Goal: Task Accomplishment & Management: Manage account settings

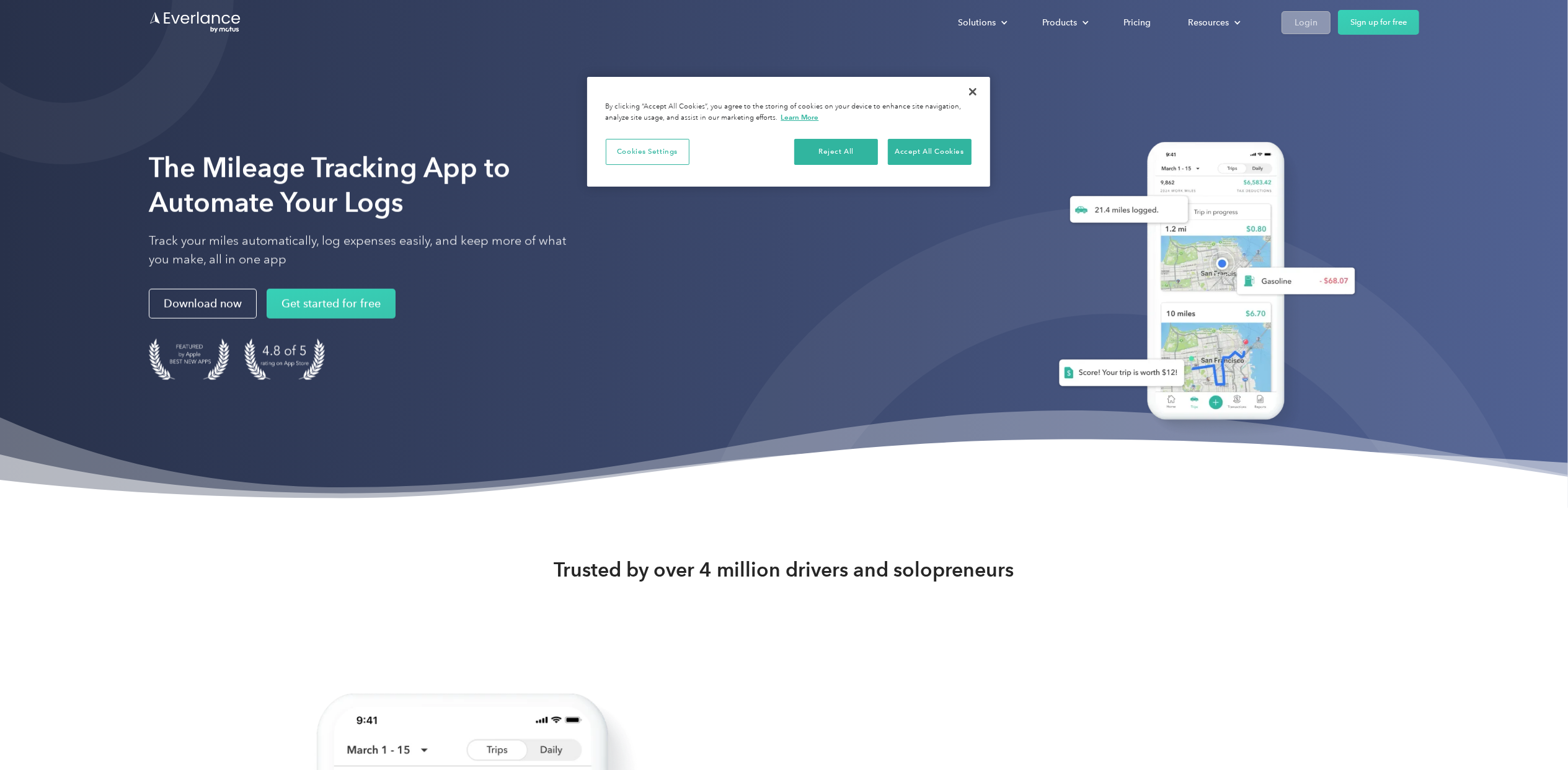
click at [1301, 21] on div "Login" at bounding box center [1306, 23] width 23 height 16
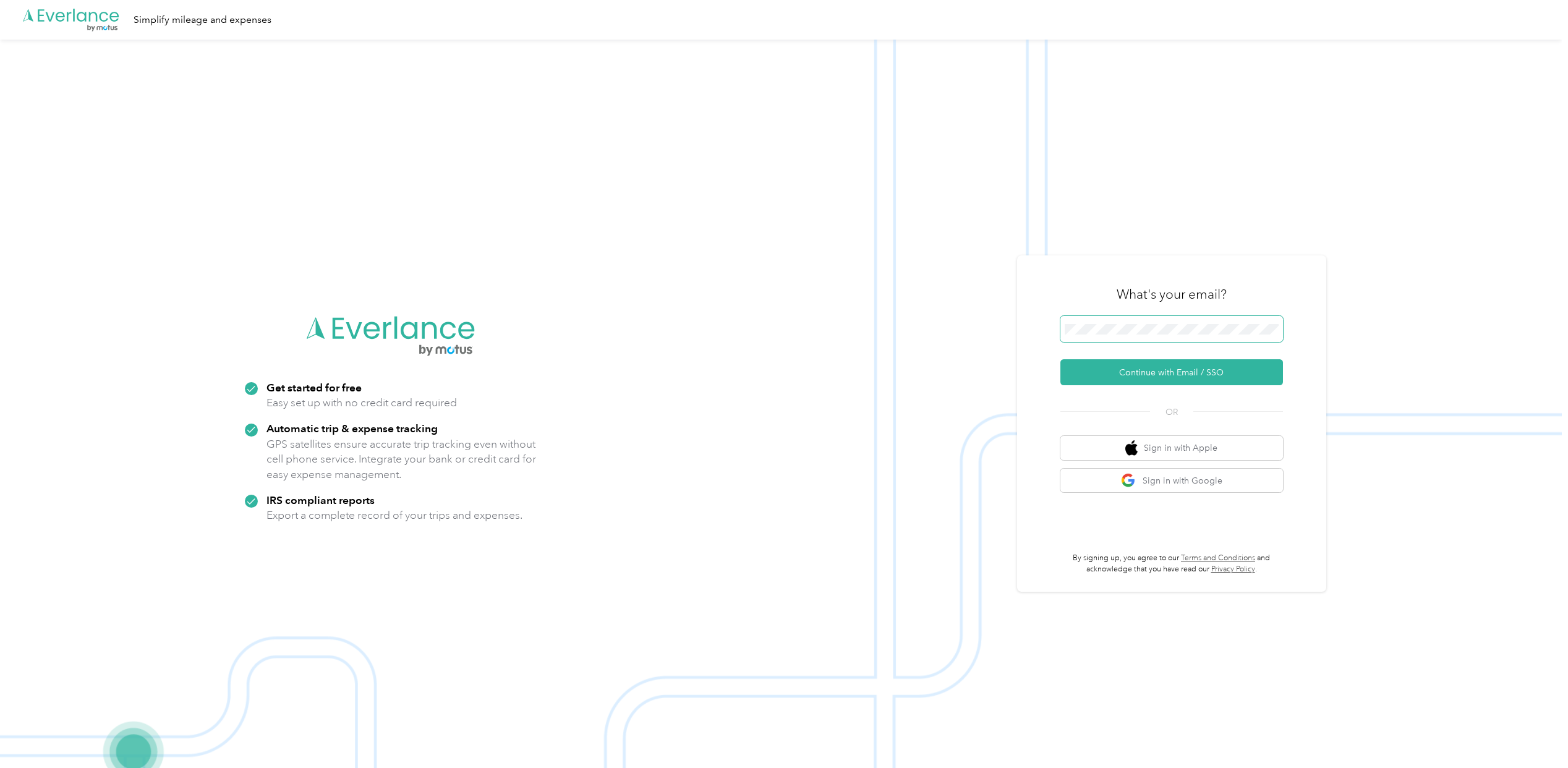
click at [1158, 322] on span at bounding box center [1171, 329] width 223 height 26
click at [1150, 371] on button "Continue with Email / SSO" at bounding box center [1171, 372] width 223 height 26
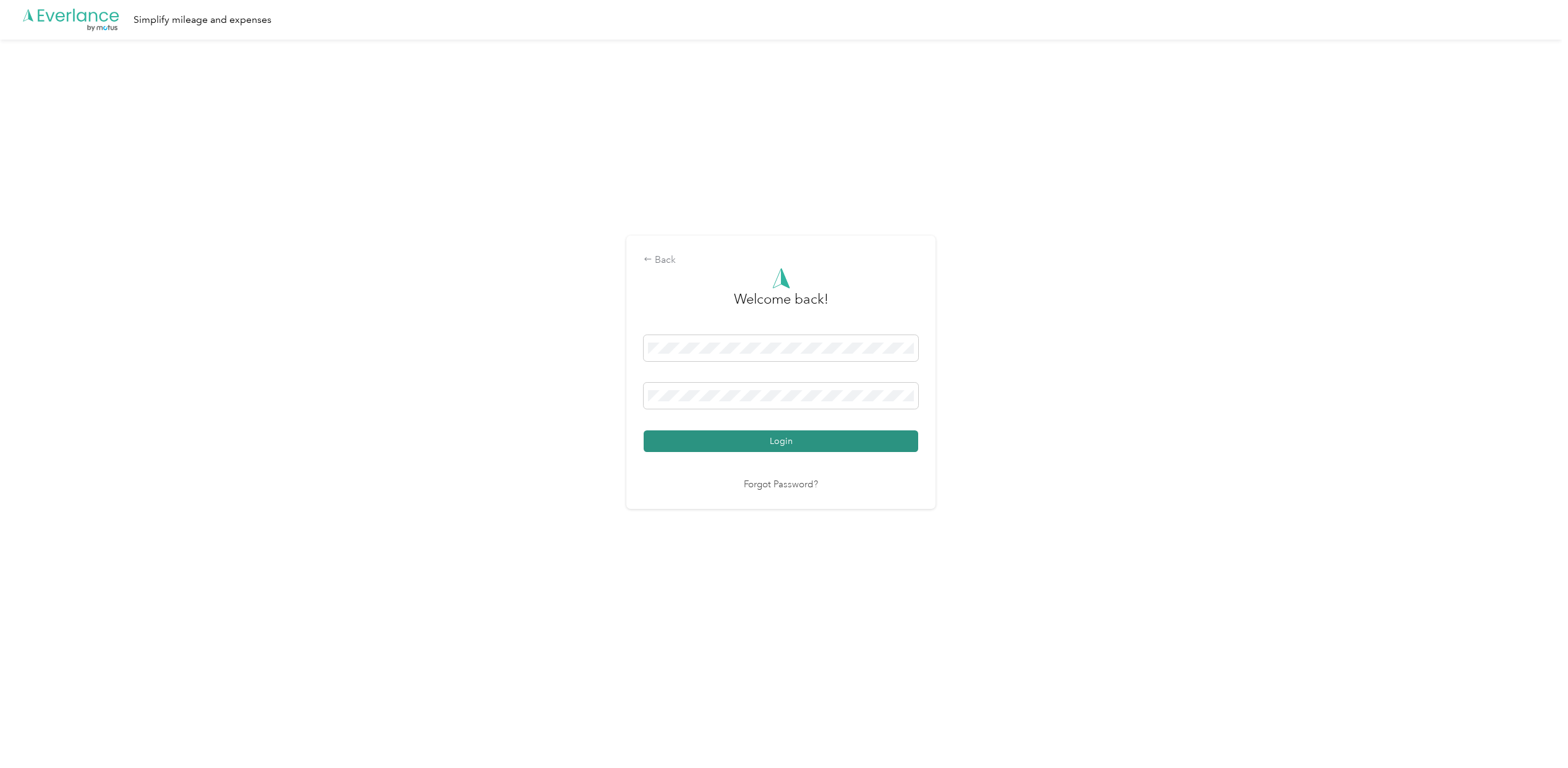
click at [788, 435] on button "Login" at bounding box center [780, 441] width 274 height 22
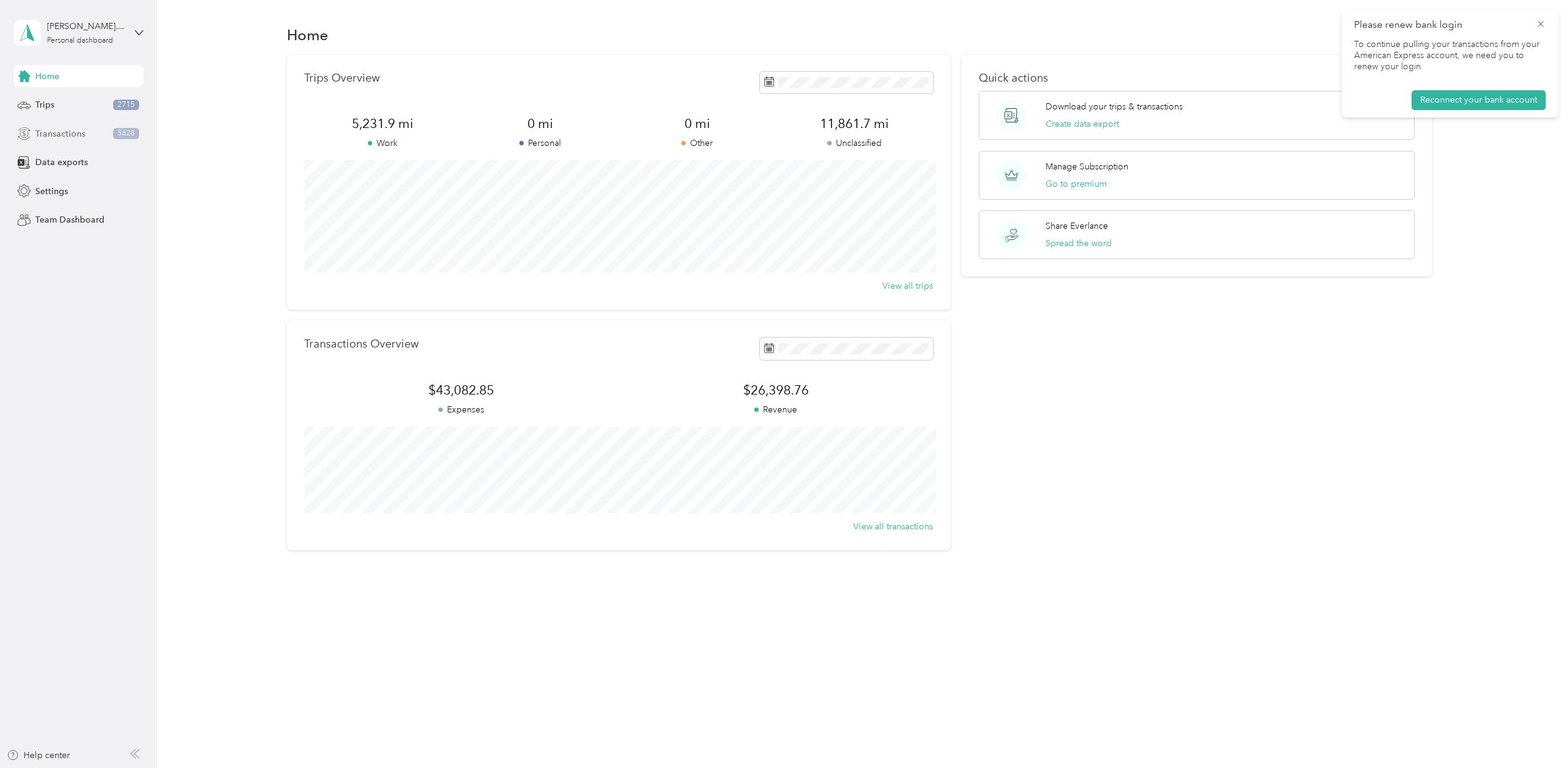
click at [100, 138] on div "Transactions 5628" at bounding box center [78, 133] width 130 height 22
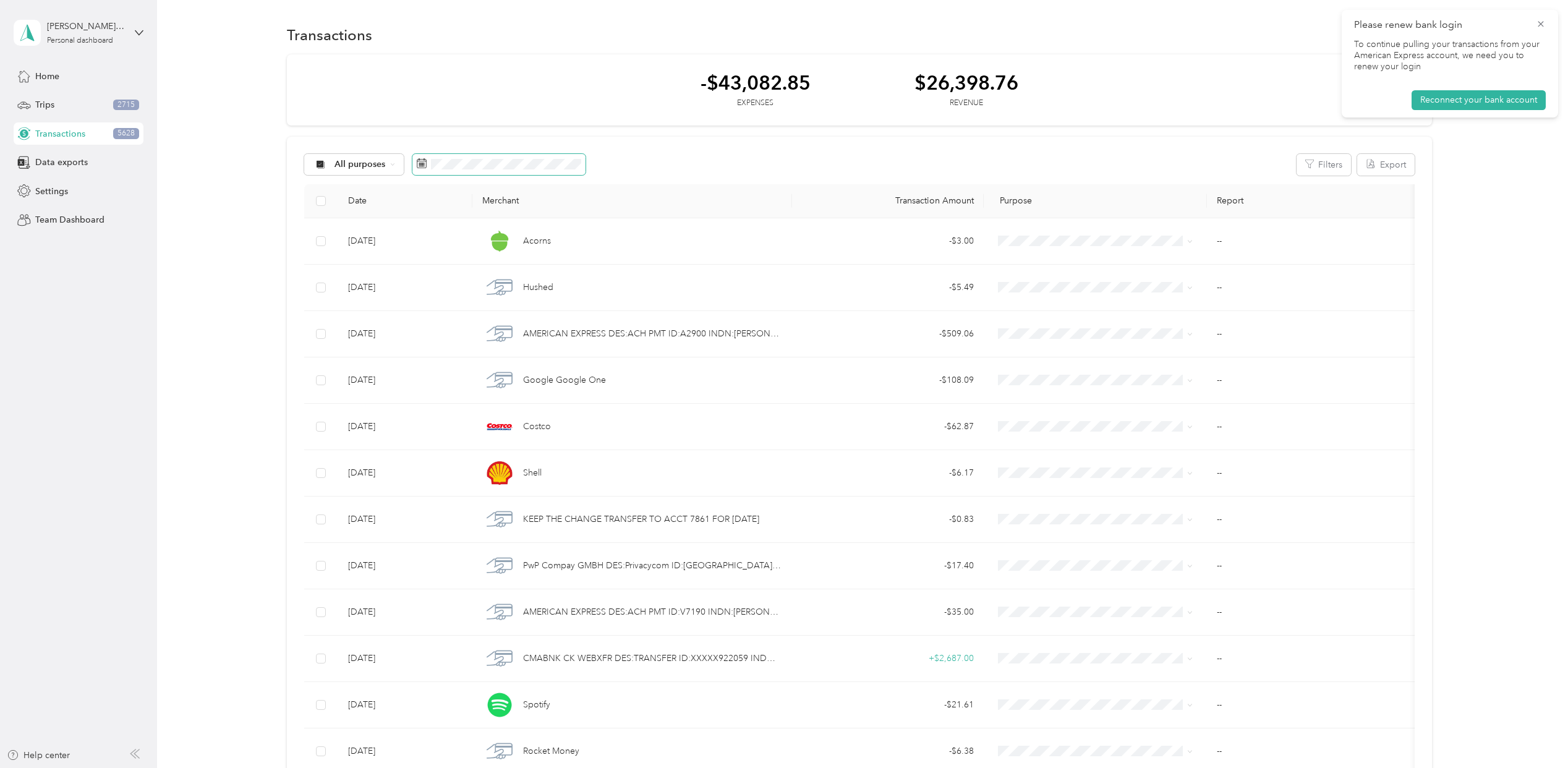
click at [416, 164] on icon at bounding box center [421, 163] width 10 height 10
click at [424, 164] on icon at bounding box center [421, 163] width 10 height 10
click at [467, 227] on div "Jan 2024" at bounding box center [476, 235] width 129 height 23
click at [520, 233] on icon at bounding box center [518, 234] width 12 height 12
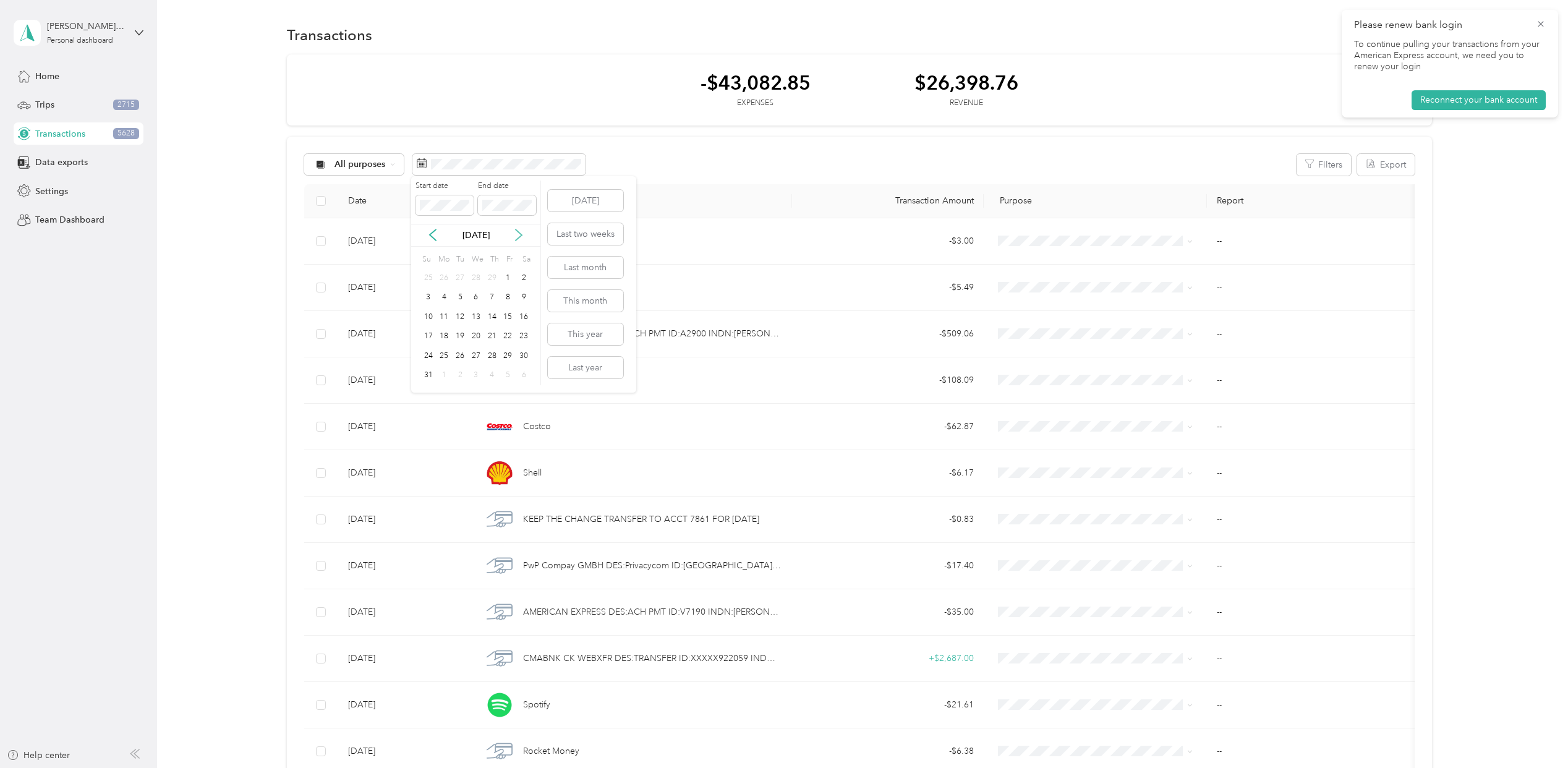
click at [520, 233] on icon at bounding box center [518, 234] width 12 height 12
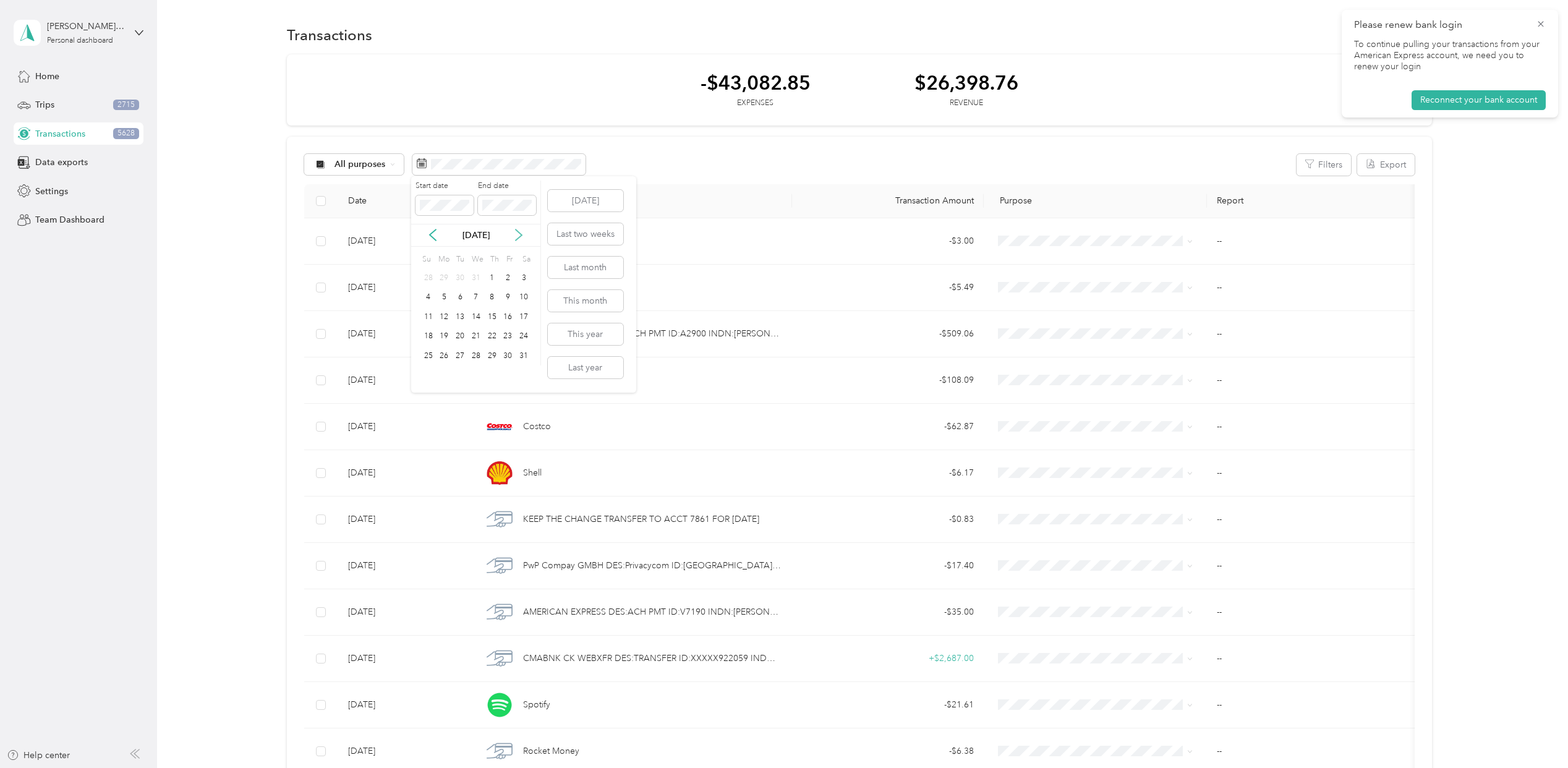
click at [520, 233] on icon at bounding box center [518, 234] width 12 height 12
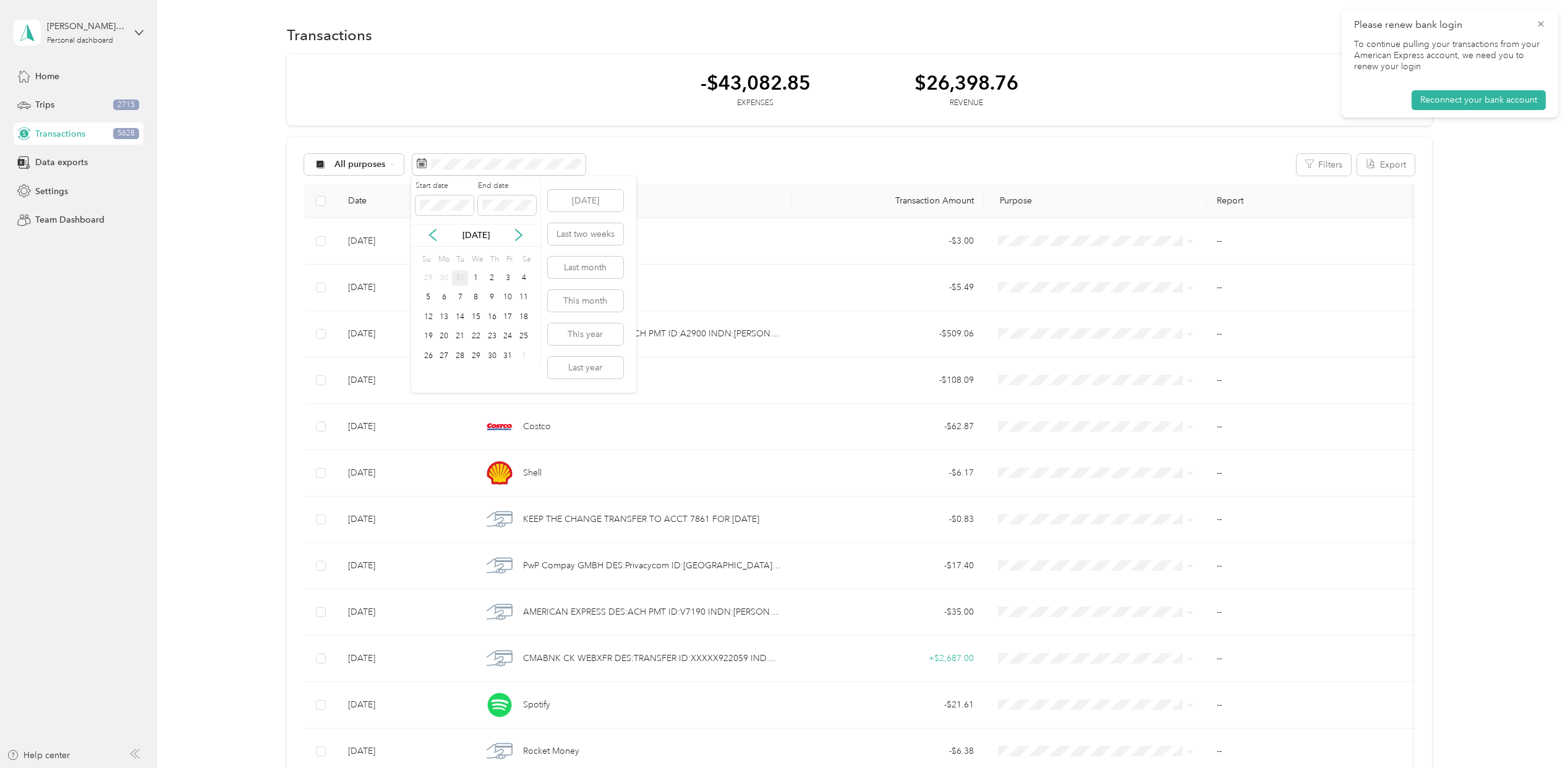
click at [462, 283] on div "31" at bounding box center [460, 278] width 16 height 16
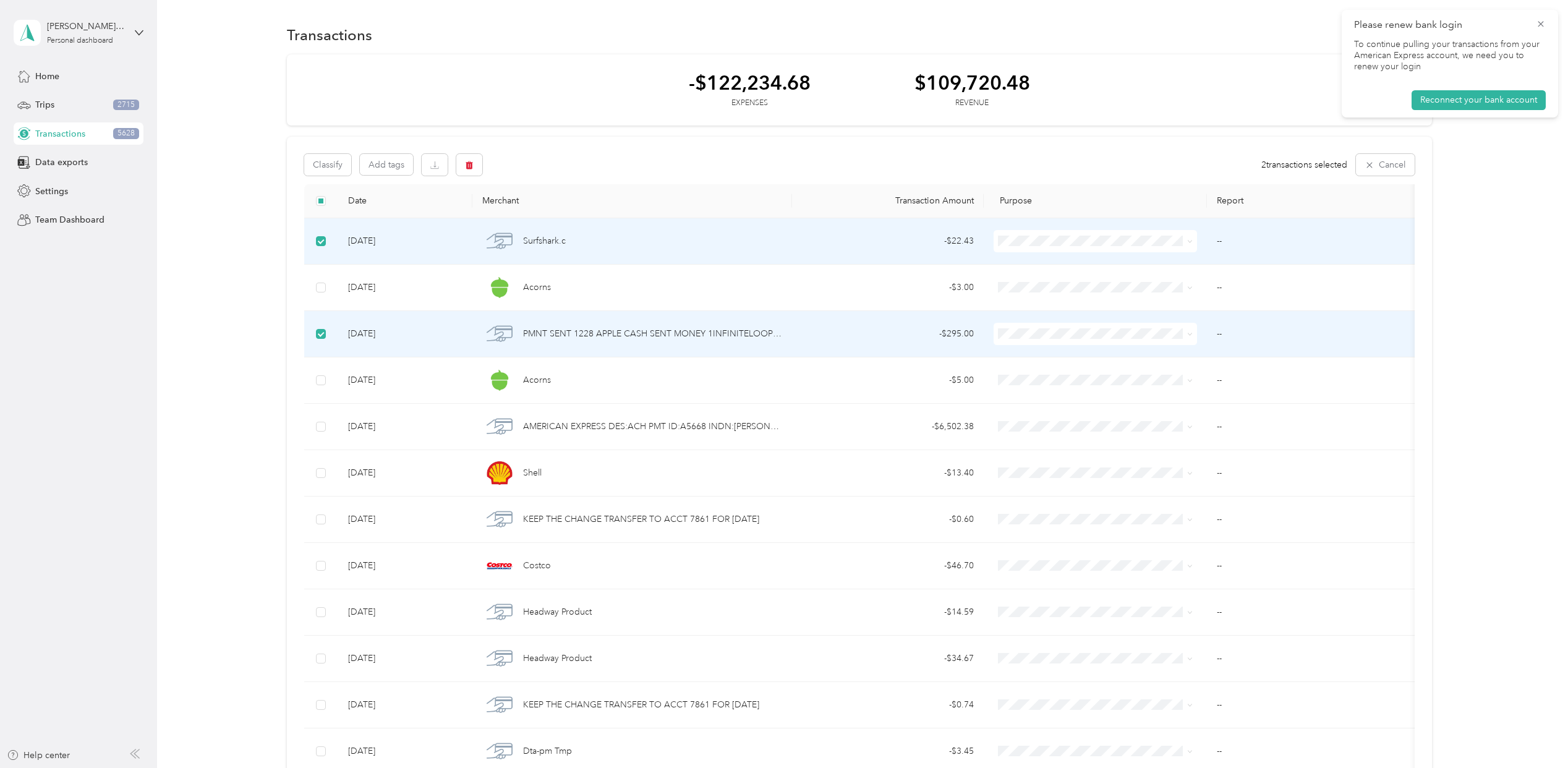
click at [670, 337] on span "PMNT SENT 1228 APPLE CASH SENT MONEY 1INFINITELOOPCA XXXXX2343XXXXXXXXXX5379" at bounding box center [652, 333] width 259 height 14
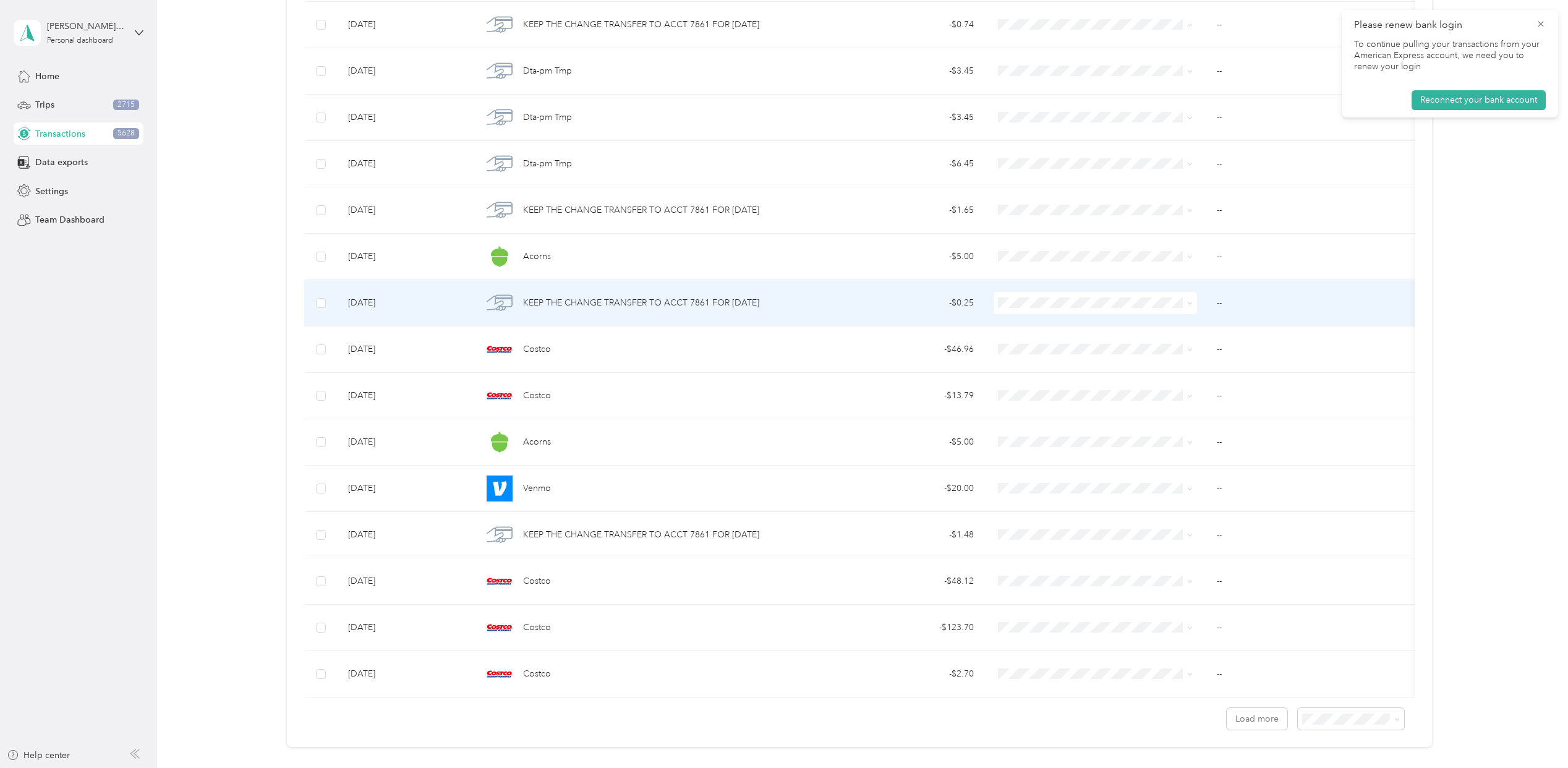
scroll to position [742, 0]
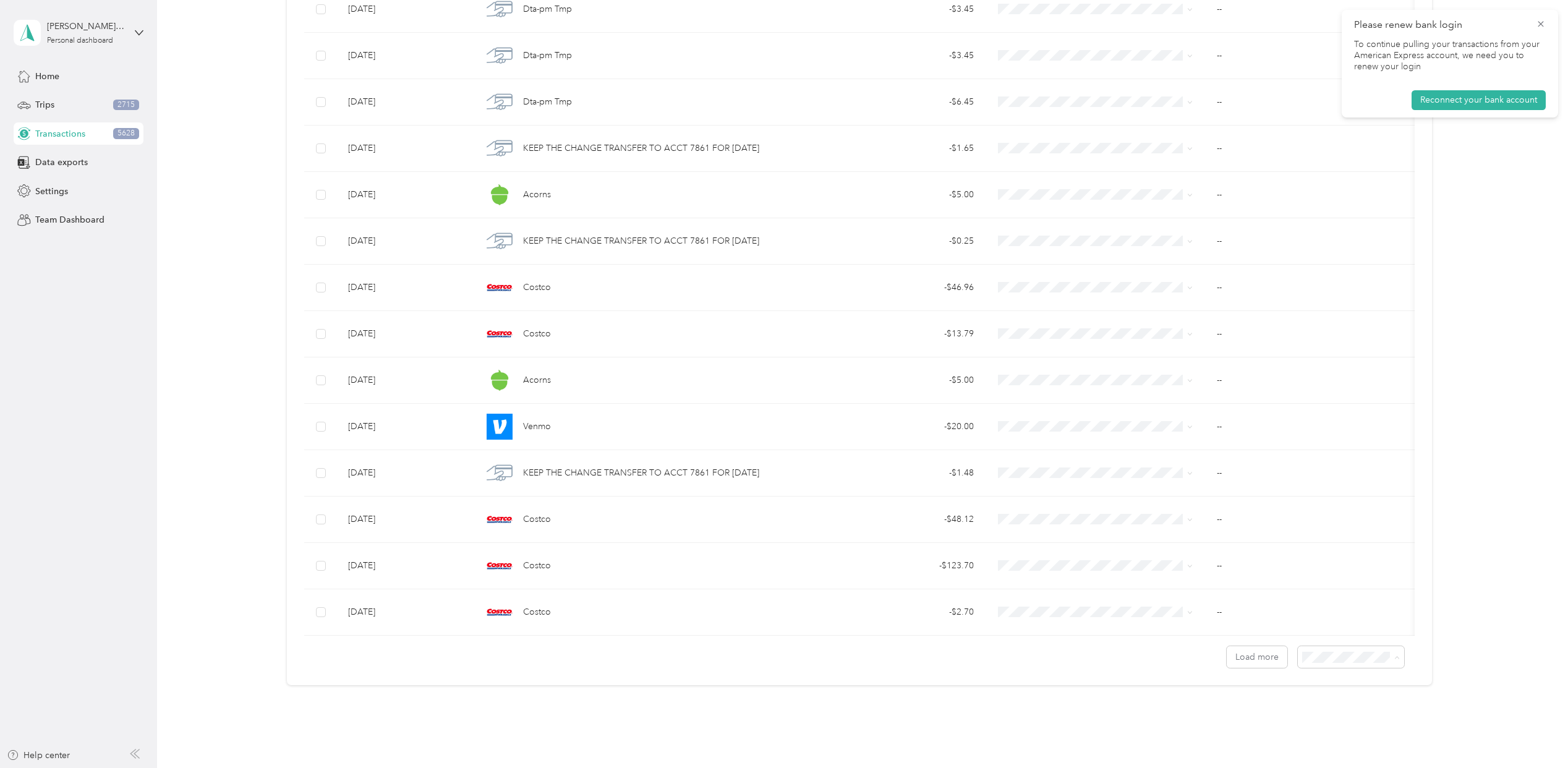
click at [1363, 735] on div "100 per load" at bounding box center [1344, 741] width 88 height 13
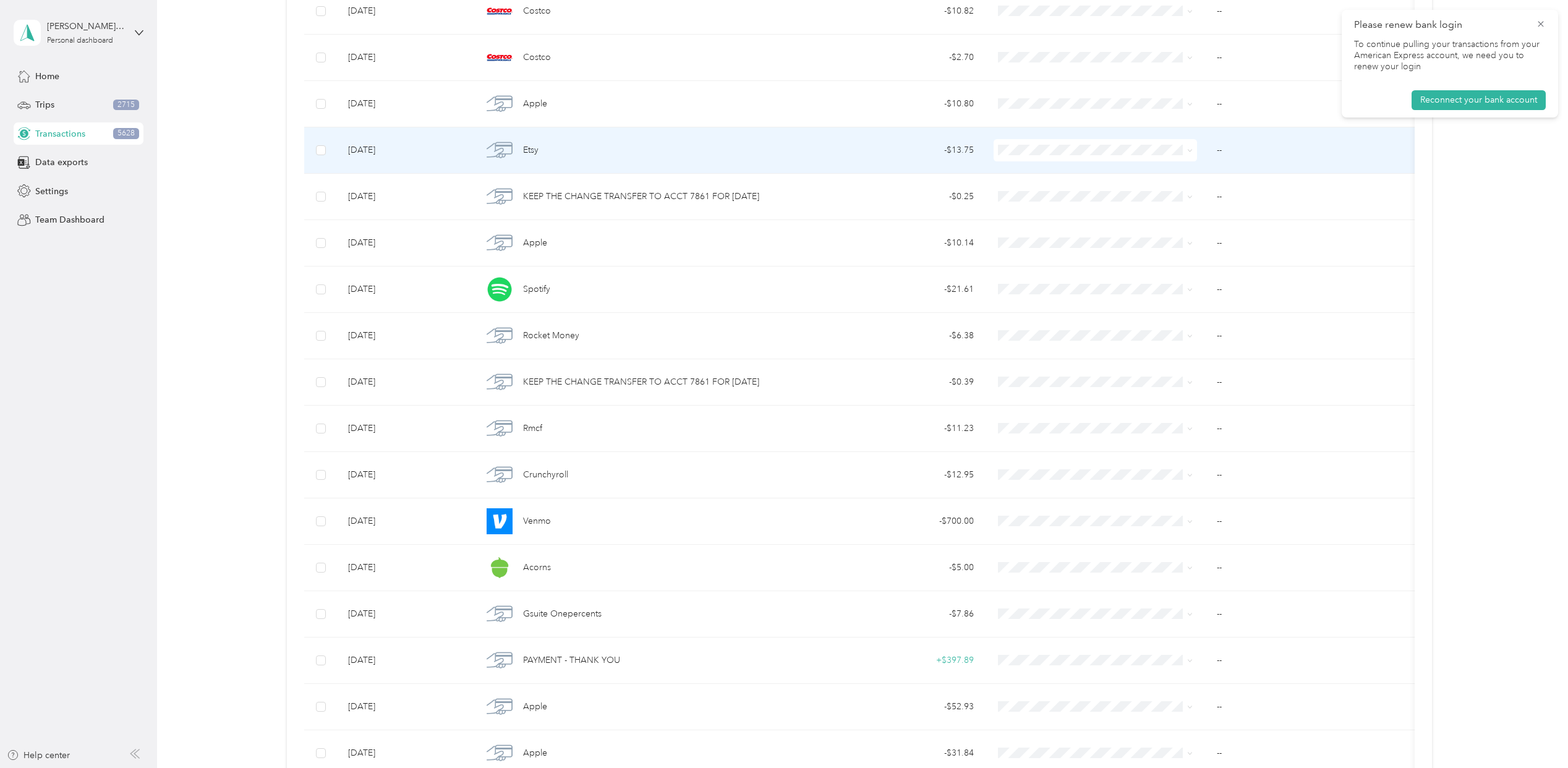
scroll to position [3712, 0]
click at [324, 171] on td at bounding box center [320, 148] width 34 height 47
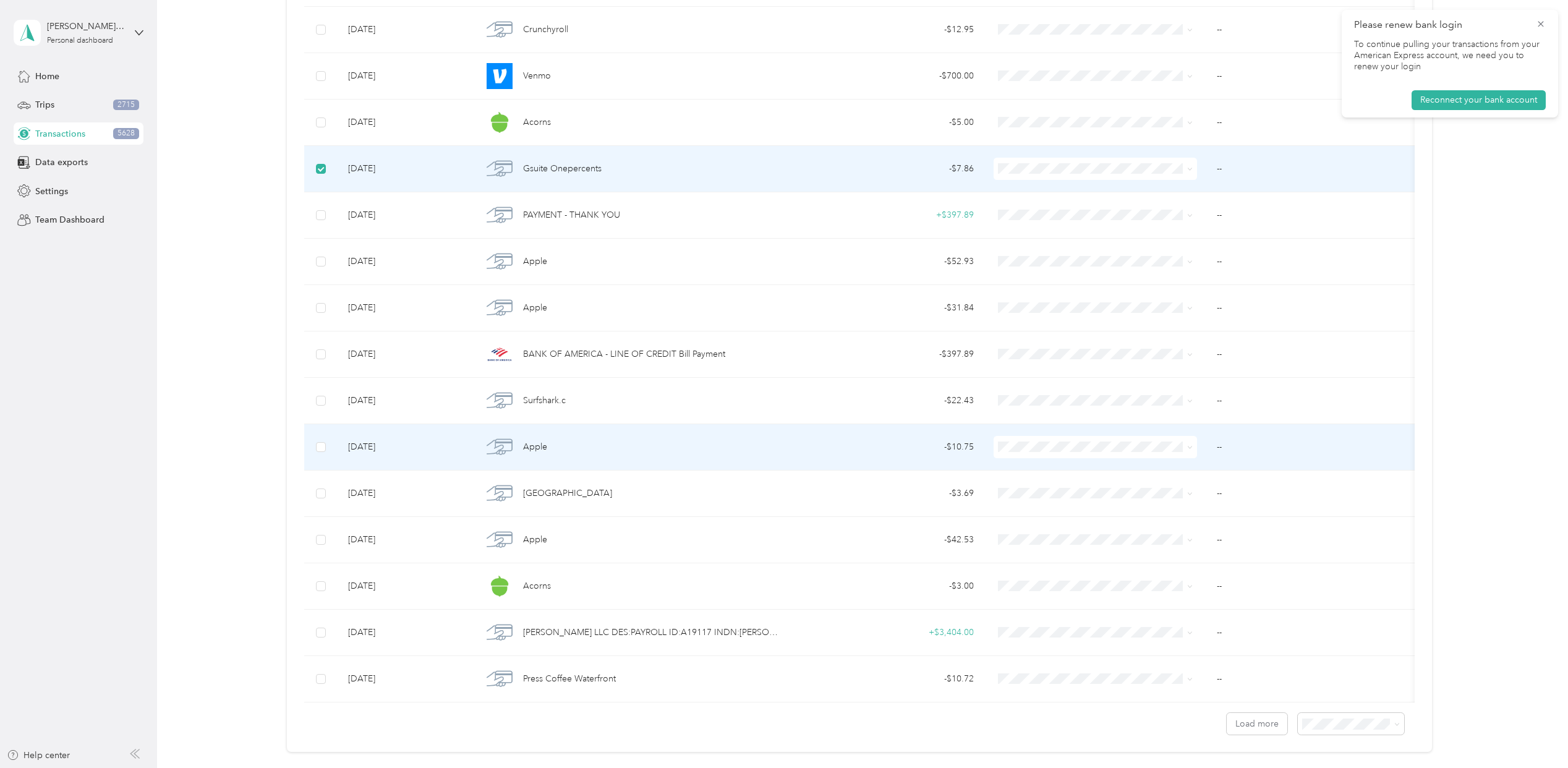
scroll to position [4206, 0]
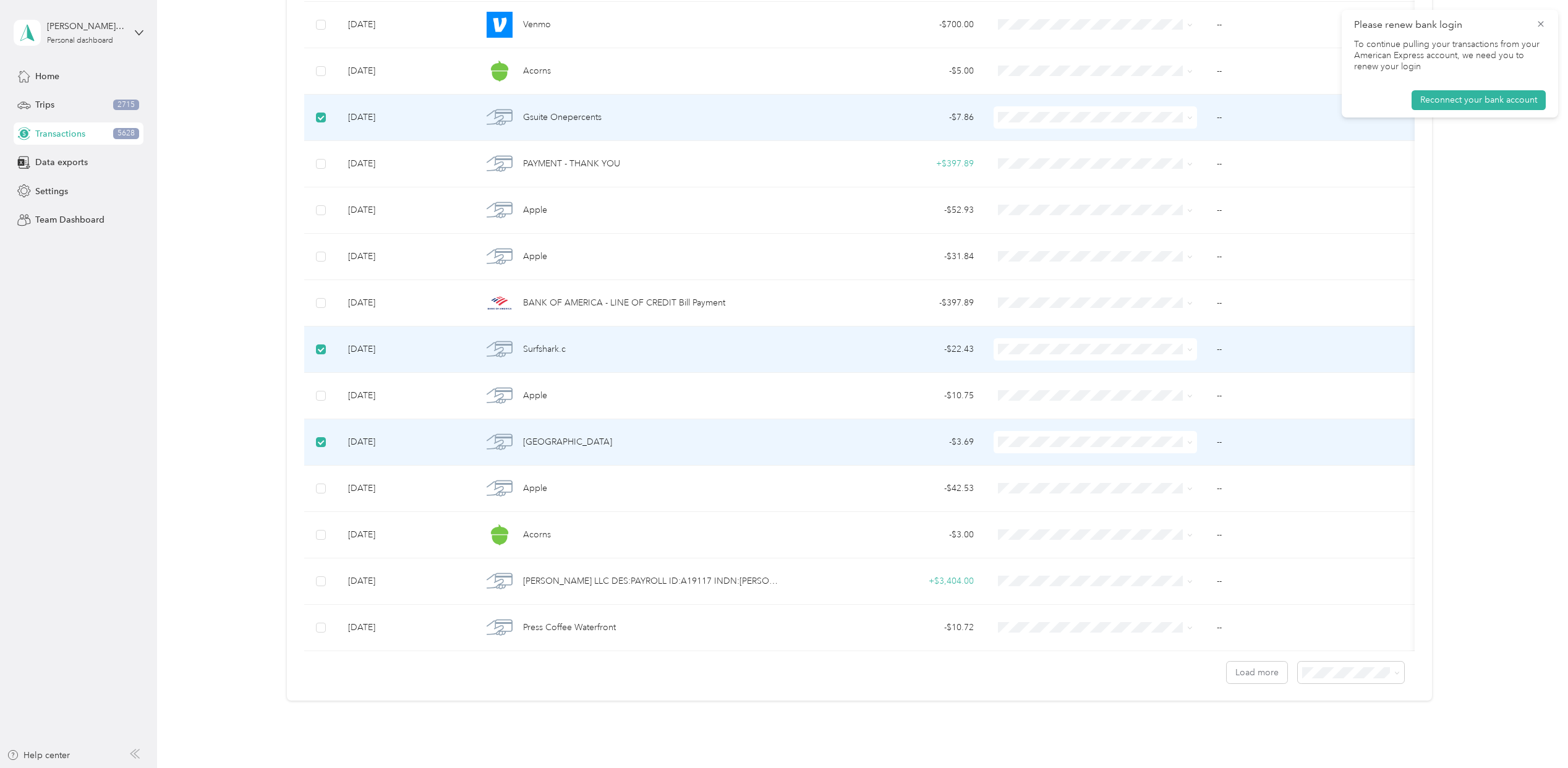
click at [314, 463] on td at bounding box center [320, 442] width 34 height 47
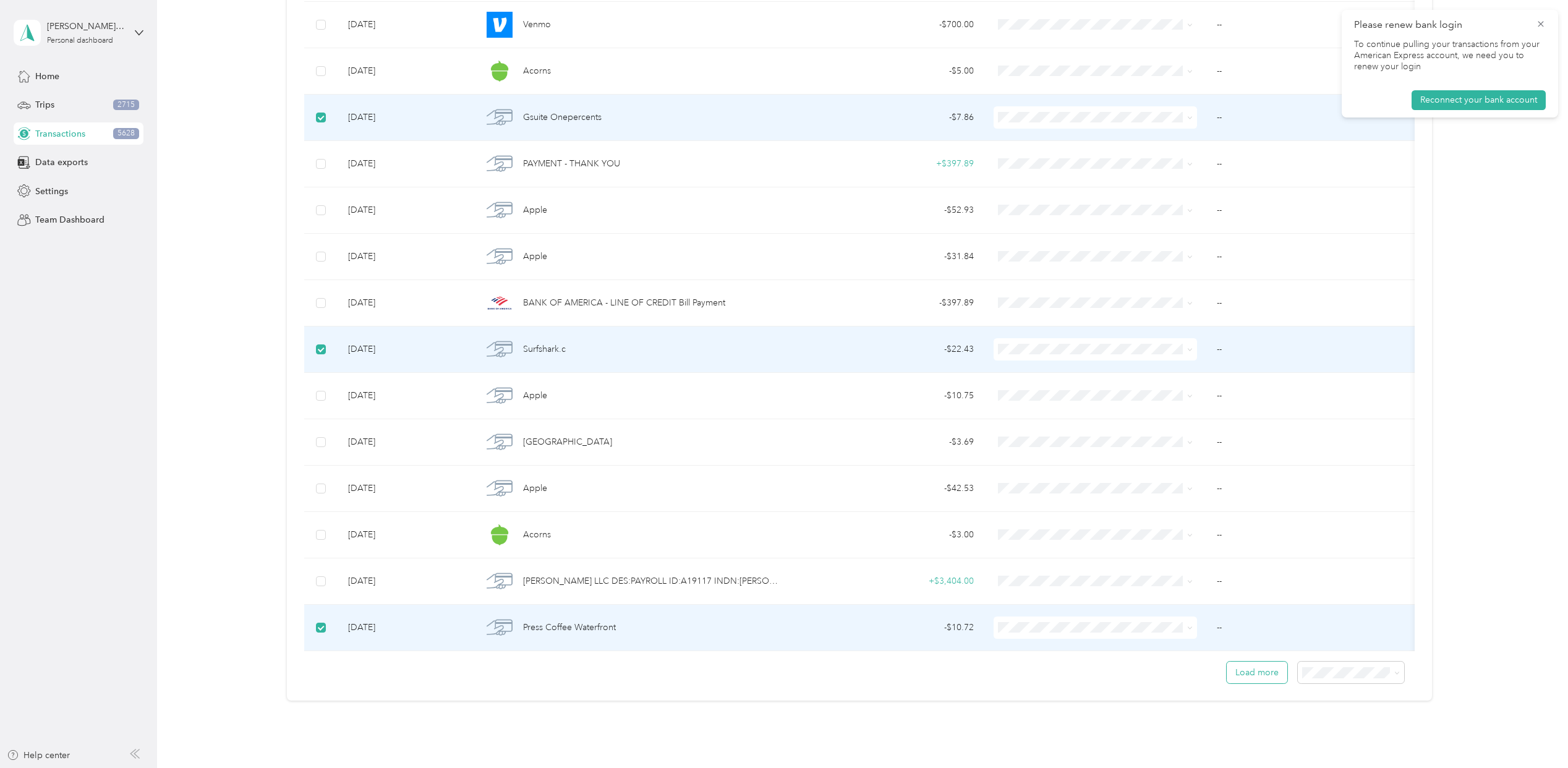
click at [1251, 683] on button "Load more" at bounding box center [1256, 673] width 61 height 22
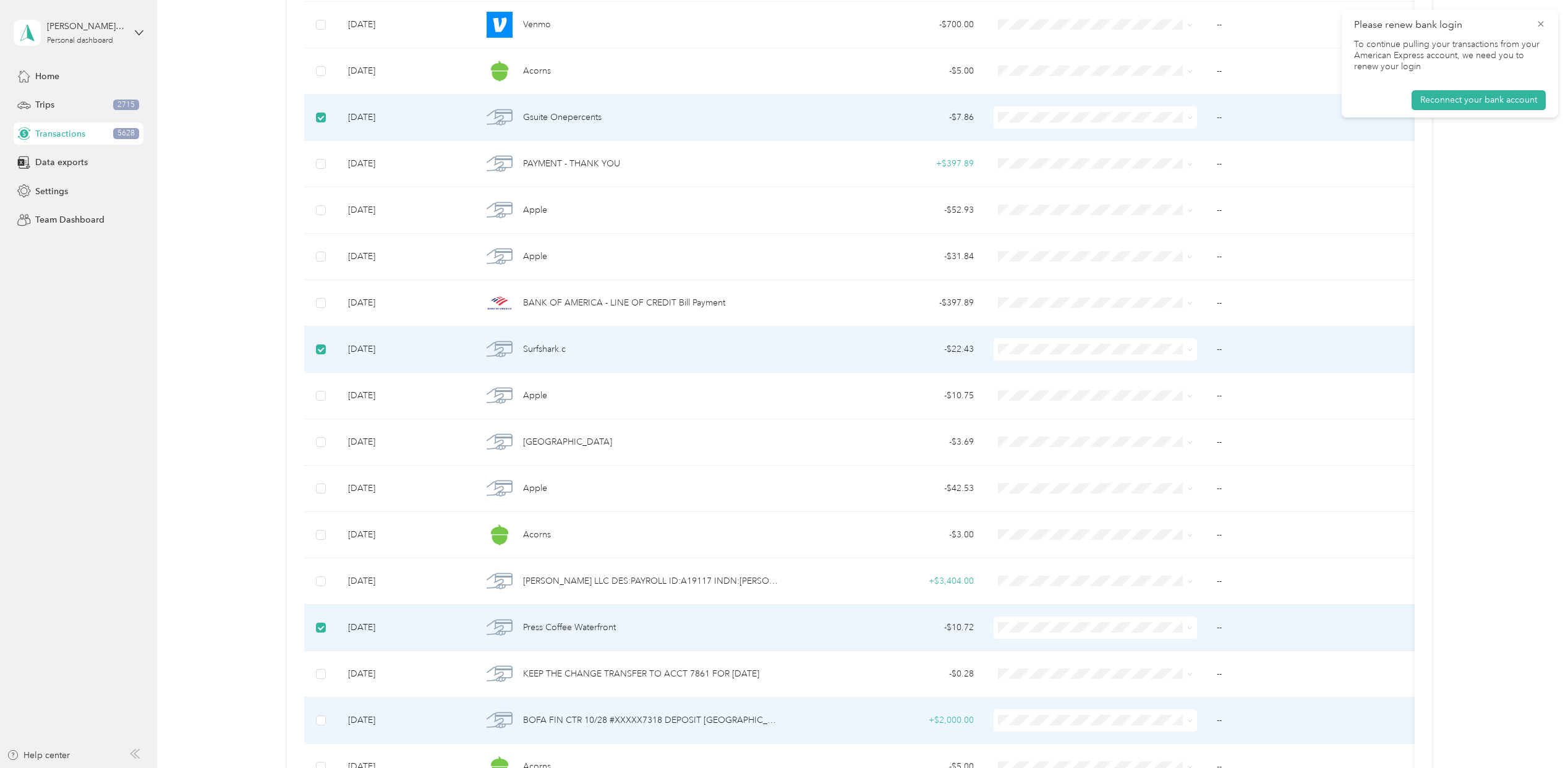
scroll to position [4536, 0]
